Goal: Task Accomplishment & Management: Manage account settings

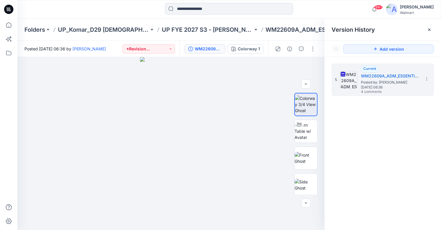
scroll to position [163, 0]
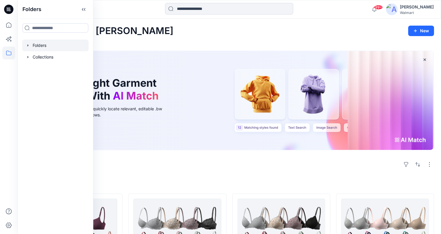
click at [27, 45] on icon "button" at bounding box center [28, 45] width 5 height 5
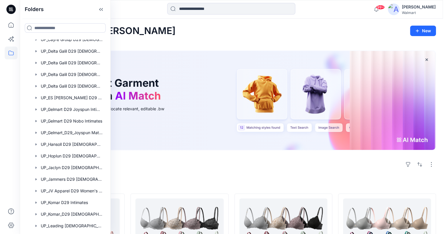
scroll to position [194, 0]
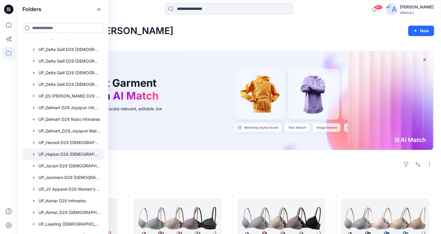
click at [73, 152] on div at bounding box center [63, 155] width 82 height 12
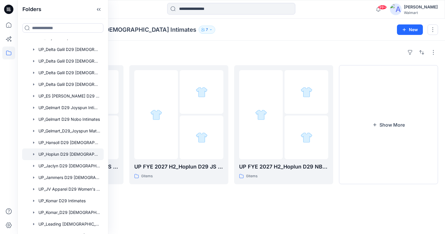
click at [305, 41] on div "Folders UP FYE 2027 H2_Hoplun D29 JS Panties 0 items UP FYE 2027 H2_Hoplun D29 …" at bounding box center [231, 137] width 428 height 193
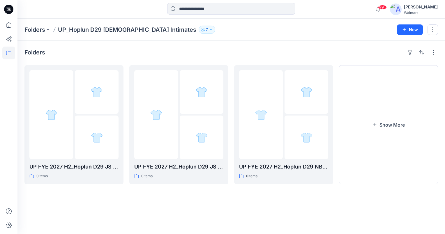
click at [209, 28] on icon "button" at bounding box center [210, 29] width 3 height 3
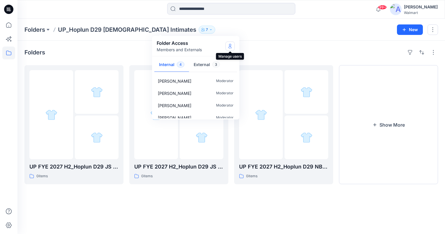
click at [232, 45] on icon "Manage Users" at bounding box center [230, 46] width 5 height 5
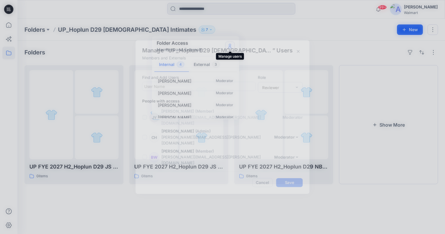
scroll to position [41, 0]
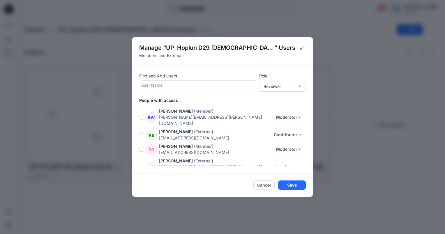
click at [142, 133] on span at bounding box center [141, 135] width 5 height 5
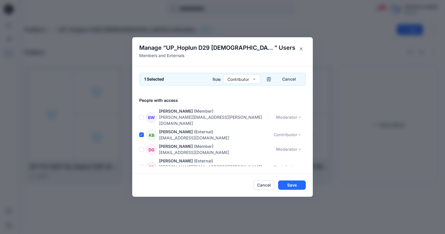
click at [198, 193] on footer "Cancel Save" at bounding box center [222, 185] width 181 height 23
click at [270, 81] on icon "button" at bounding box center [269, 79] width 4 height 3
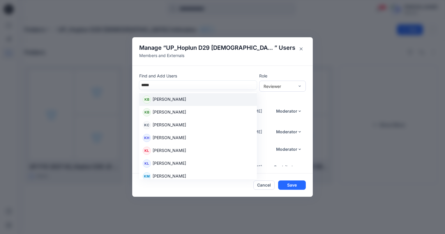
type input "******"
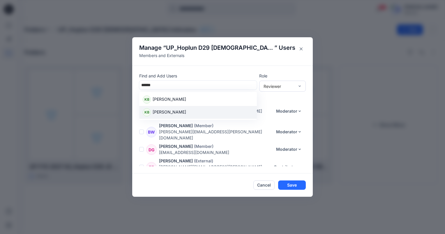
click at [173, 113] on p "Kate Beller" at bounding box center [169, 113] width 33 height 8
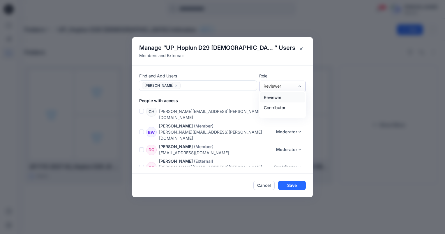
click at [297, 88] on div "Reviewer" at bounding box center [279, 86] width 37 height 6
click at [280, 109] on div "Contributor" at bounding box center [282, 108] width 44 height 10
click at [297, 183] on button "Save" at bounding box center [292, 185] width 28 height 9
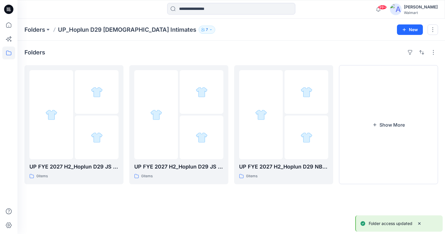
click at [199, 28] on button "7" at bounding box center [207, 30] width 17 height 8
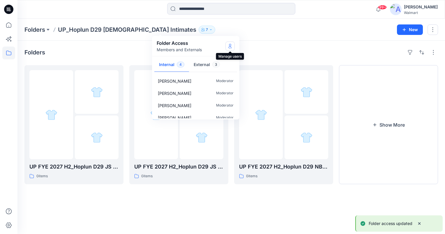
click at [231, 46] on icon "Manage Users" at bounding box center [230, 46] width 5 height 5
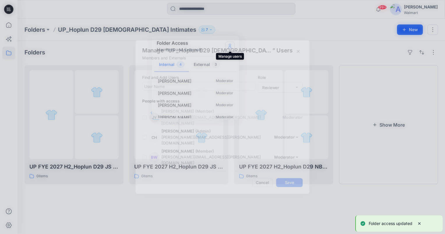
scroll to position [41, 0]
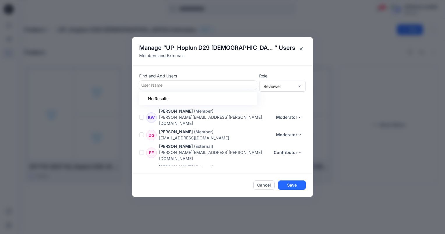
click at [196, 84] on div at bounding box center [198, 85] width 114 height 7
type input "**********"
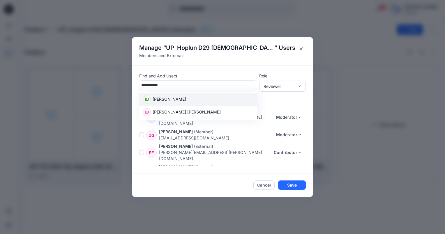
click at [171, 100] on p "Elizabeth Jehl" at bounding box center [169, 100] width 33 height 8
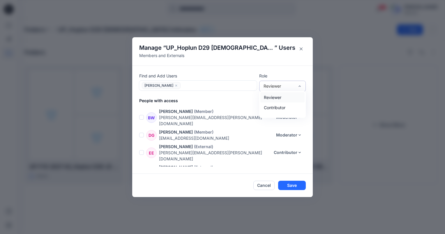
click at [295, 85] on div "Reviewer" at bounding box center [279, 86] width 37 height 6
click at [273, 108] on div "Contributor" at bounding box center [282, 108] width 44 height 10
click at [296, 184] on button "Save" at bounding box center [292, 185] width 28 height 9
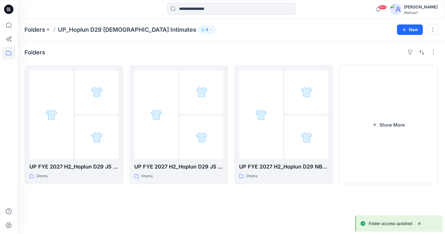
click at [206, 28] on p "8" at bounding box center [207, 30] width 2 height 6
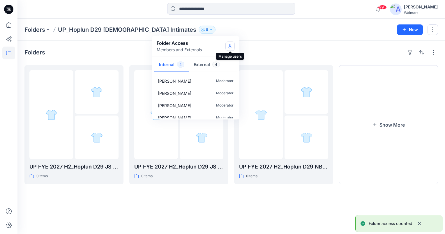
click at [230, 47] on icon "Manage Users" at bounding box center [230, 46] width 5 height 5
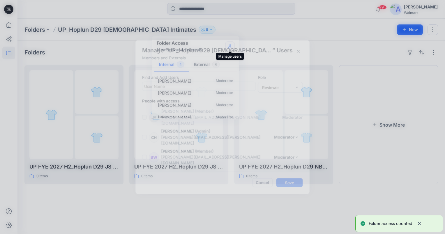
scroll to position [56, 0]
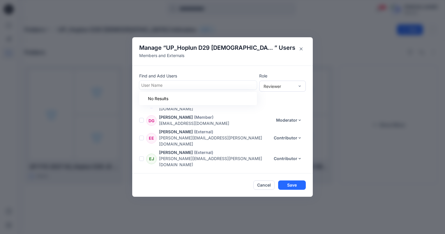
click at [188, 86] on div at bounding box center [198, 85] width 114 height 7
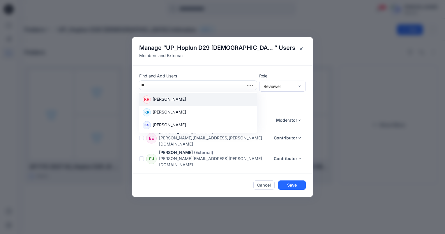
type input "*"
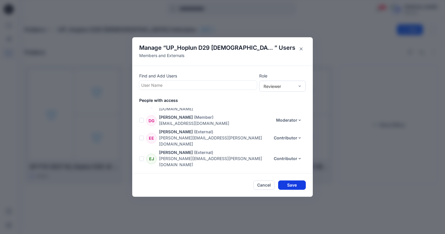
click at [295, 185] on button "Save" at bounding box center [292, 185] width 28 height 9
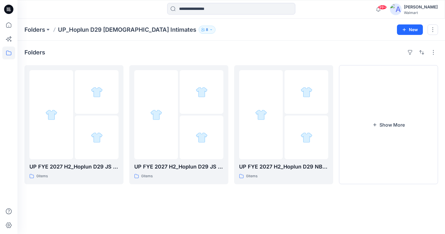
click at [266, 33] on div "Folders UP_Hoplun D29 Ladies Intimates 8 Folder Access Members and Externals In…" at bounding box center [208, 30] width 368 height 8
